Goal: Check status: Check status

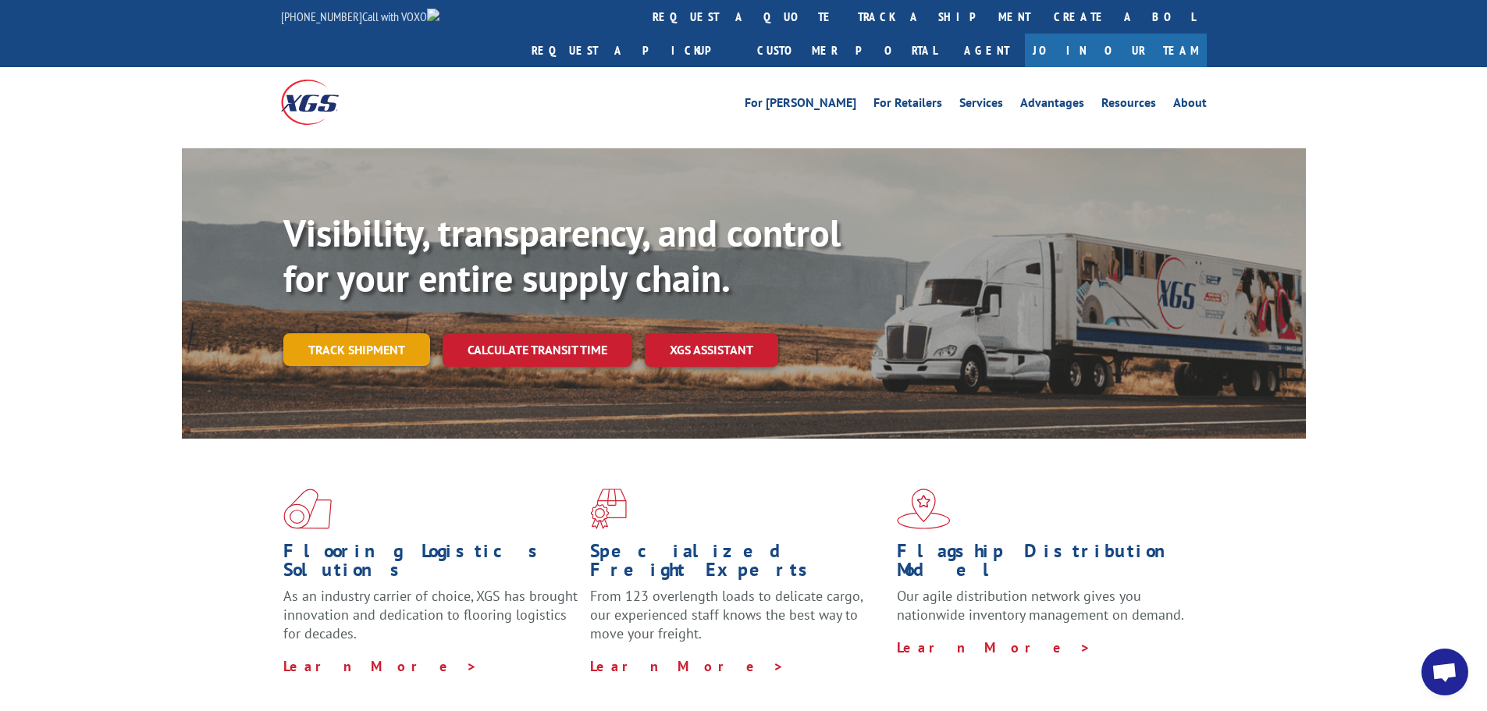
click at [373, 333] on link "Track shipment" at bounding box center [356, 349] width 147 height 33
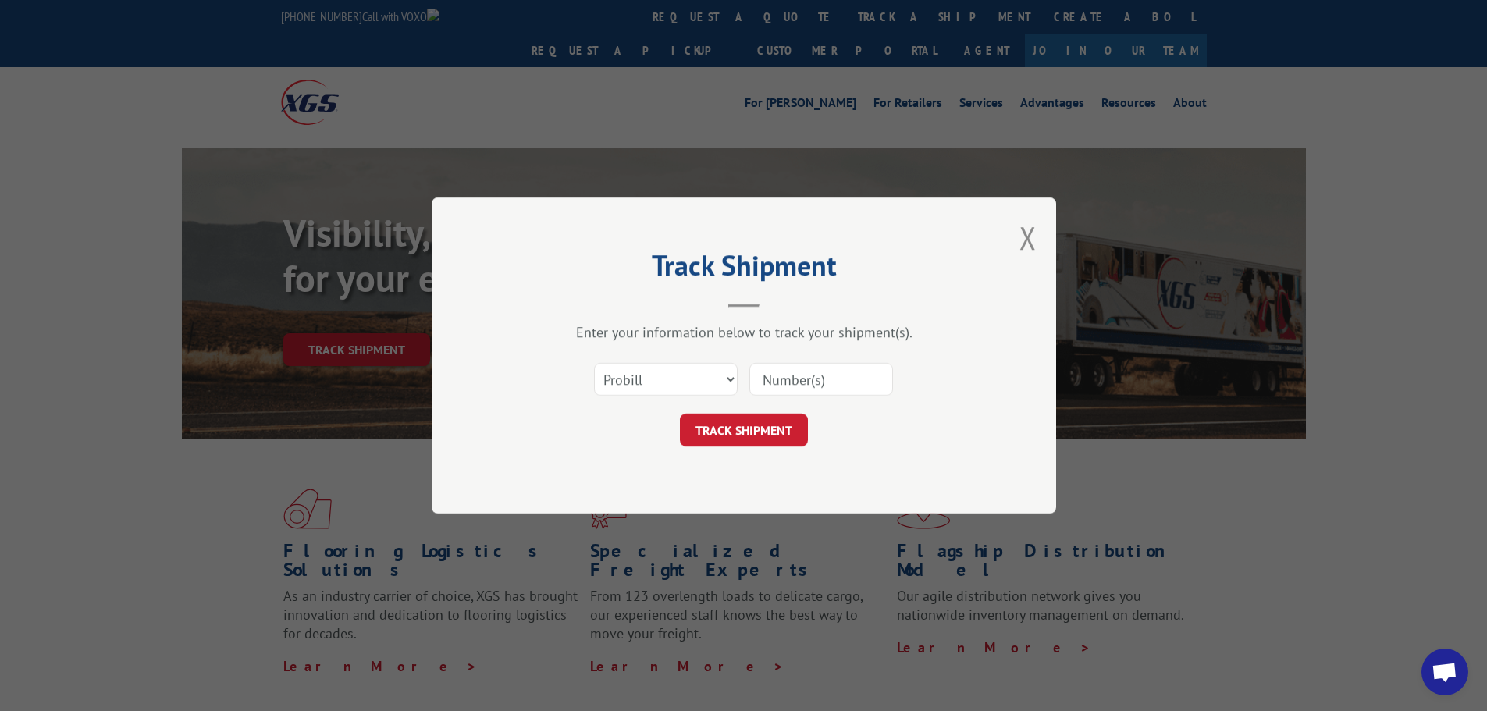
click at [823, 382] on input at bounding box center [821, 379] width 144 height 33
paste input "699688"
type input "699688"
click at [748, 427] on button "TRACK SHIPMENT" at bounding box center [744, 430] width 128 height 33
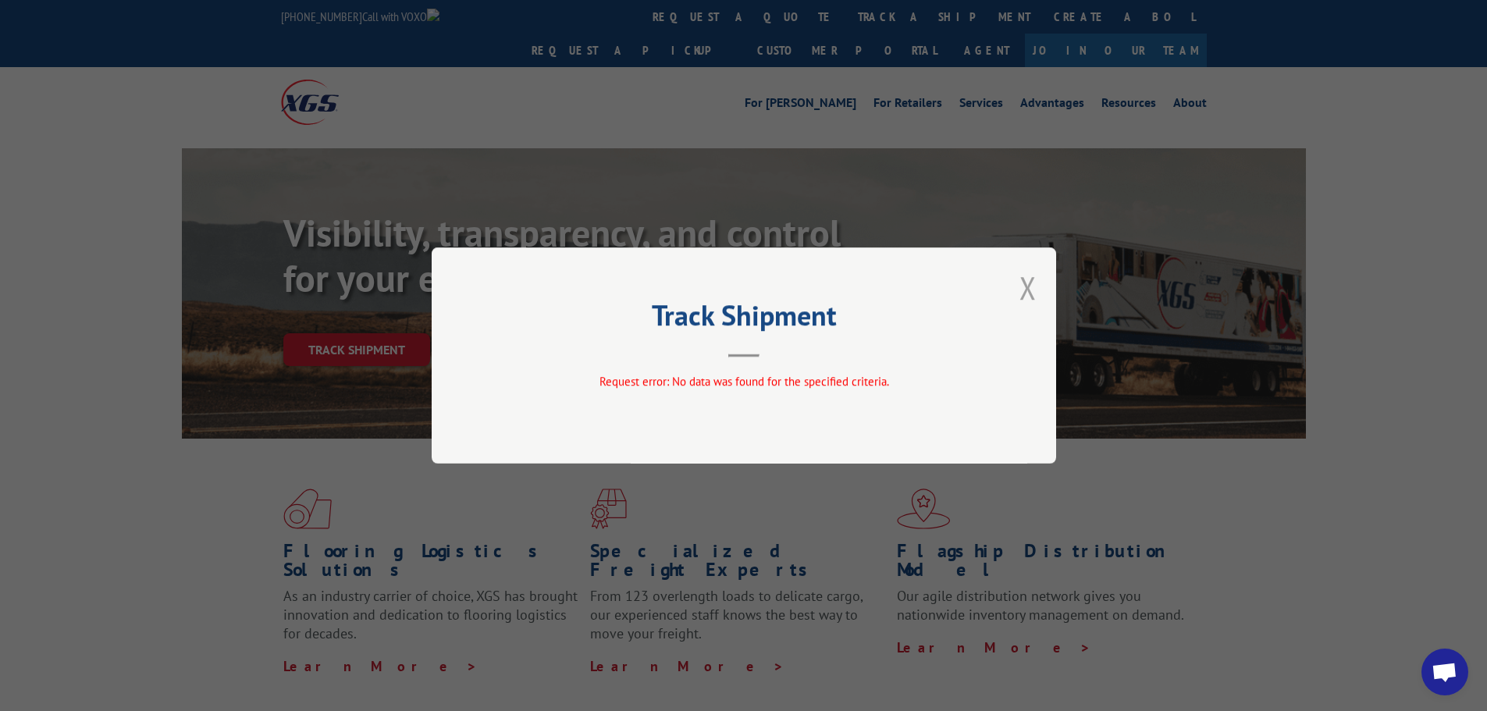
click at [1028, 280] on button "Close modal" at bounding box center [1027, 287] width 17 height 41
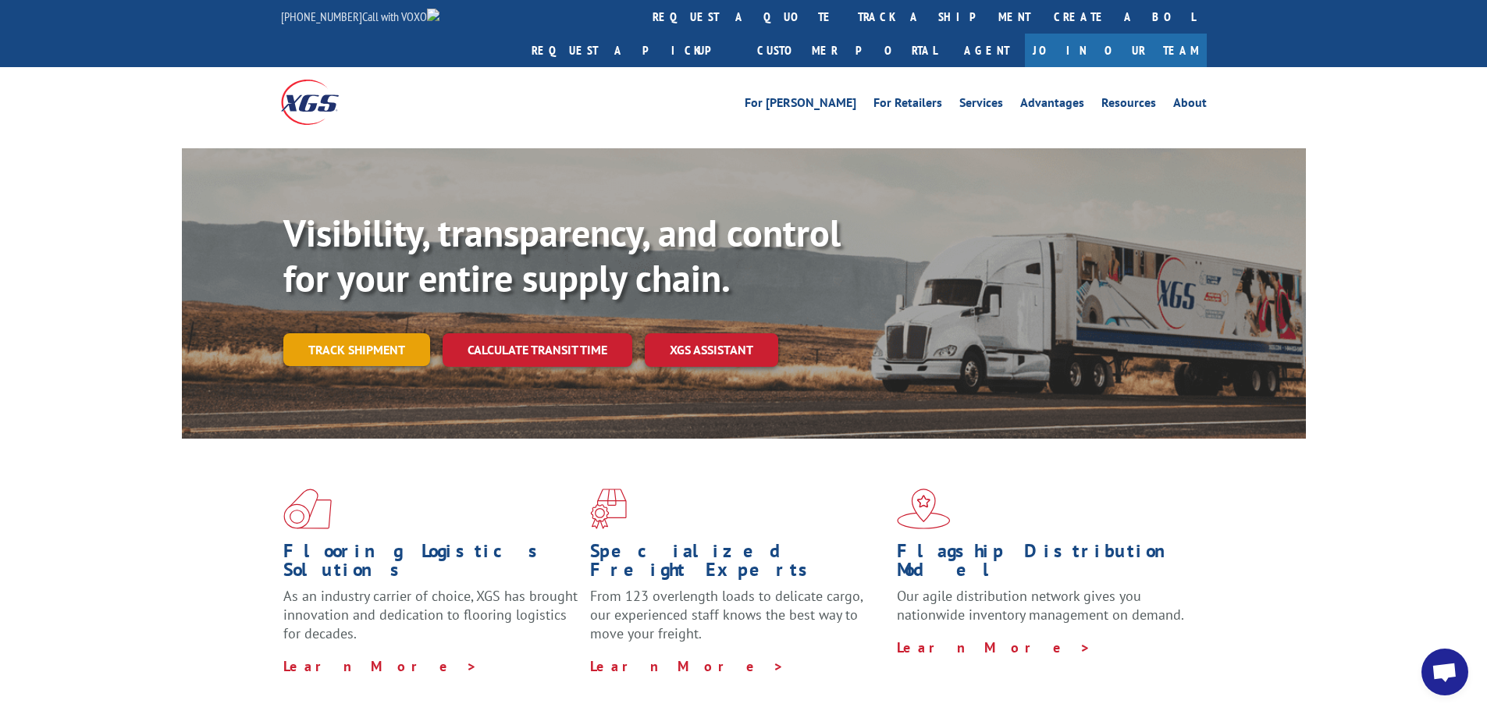
click at [414, 333] on link "Track shipment" at bounding box center [356, 349] width 147 height 33
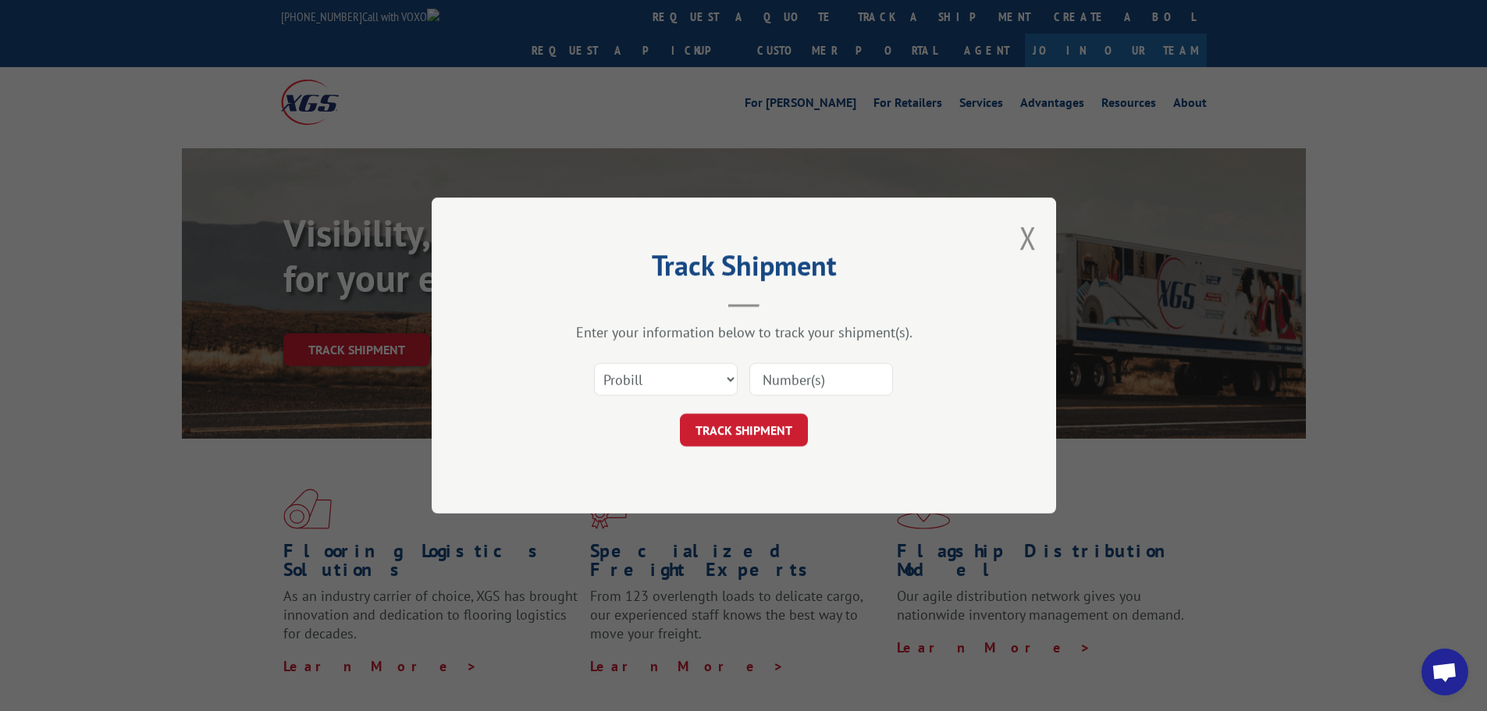
click at [793, 385] on input at bounding box center [821, 379] width 144 height 33
paste input "17409283"
type input "17409283"
click at [777, 423] on button "TRACK SHIPMENT" at bounding box center [744, 430] width 128 height 33
